Goal: Information Seeking & Learning: Learn about a topic

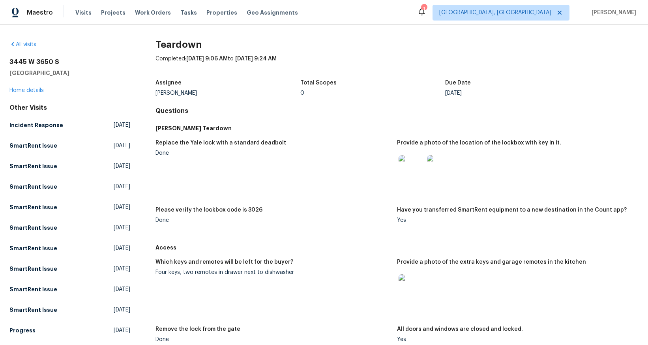
click at [433, 180] on img at bounding box center [439, 167] width 25 height 25
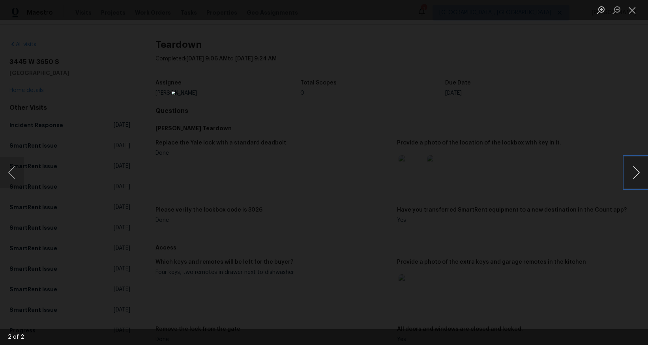
click at [634, 176] on button "Next image" at bounding box center [636, 173] width 24 height 32
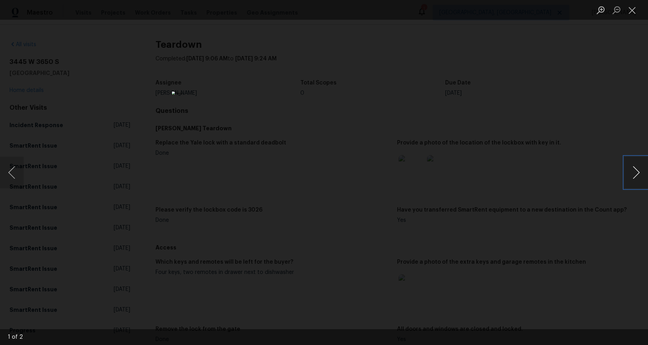
click at [634, 176] on button "Next image" at bounding box center [636, 173] width 24 height 32
click at [633, 8] on button "Close lightbox" at bounding box center [632, 10] width 16 height 14
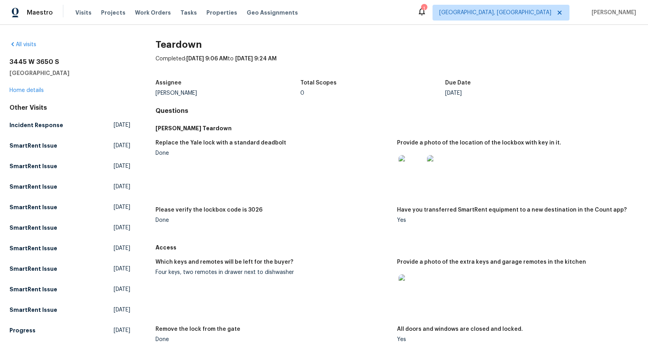
click at [409, 284] on img at bounding box center [410, 286] width 25 height 25
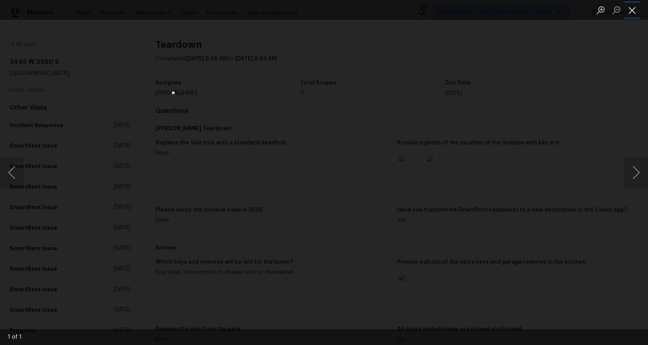
click at [633, 11] on button "Close lightbox" at bounding box center [632, 10] width 16 height 14
